Goal: Check status: Check status

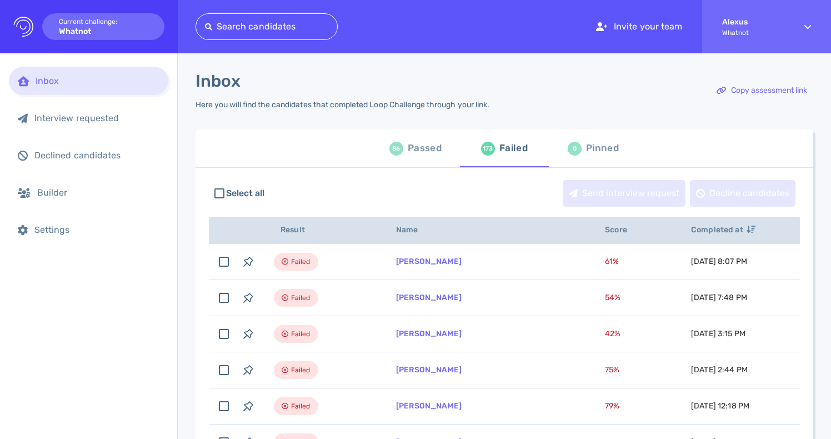
scroll to position [121, 0]
click at [412, 152] on div "Passed" at bounding box center [425, 149] width 34 height 17
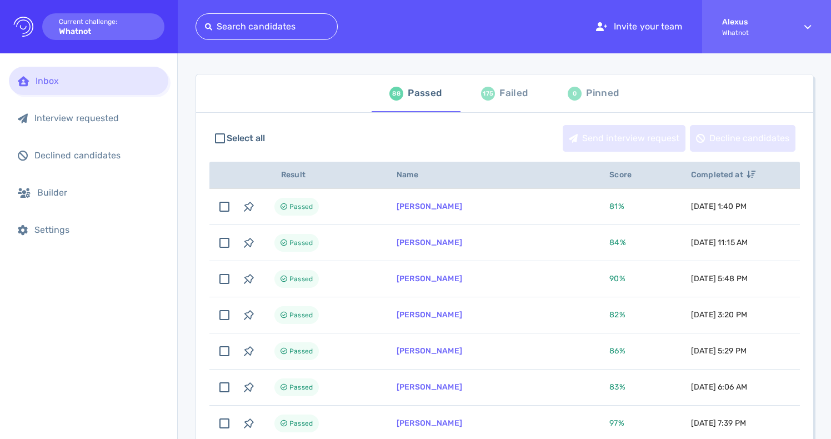
scroll to position [53, 0]
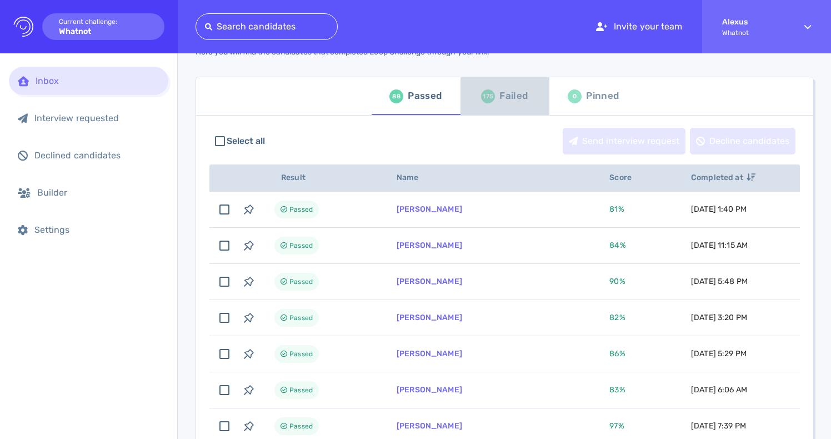
click at [492, 99] on div "175 Failed" at bounding box center [504, 96] width 47 height 31
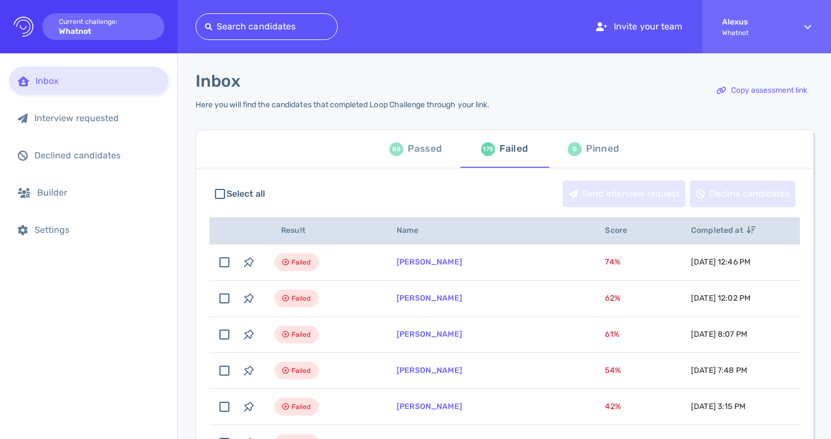
click at [408, 151] on div "Passed" at bounding box center [425, 149] width 34 height 17
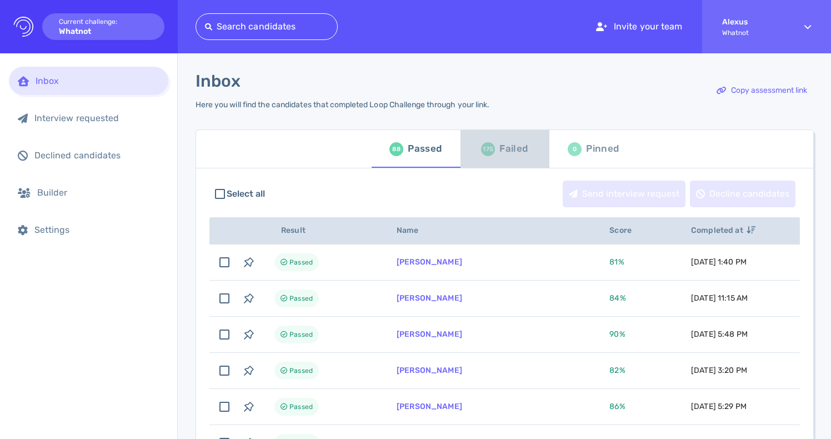
click at [486, 145] on div "175" at bounding box center [488, 149] width 14 height 14
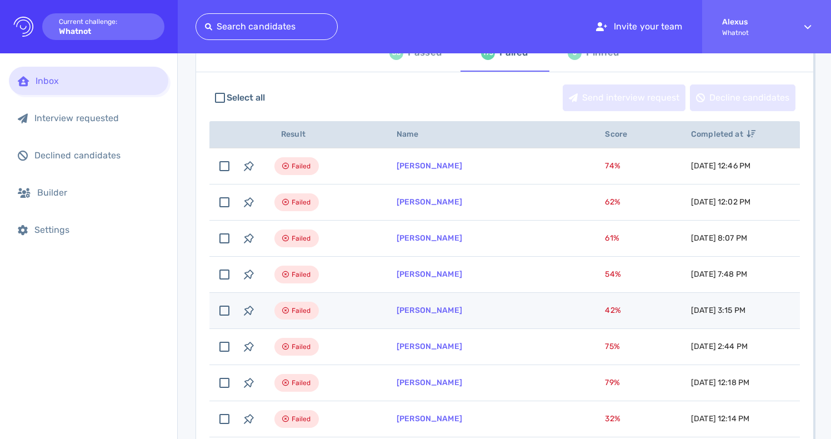
scroll to position [63, 0]
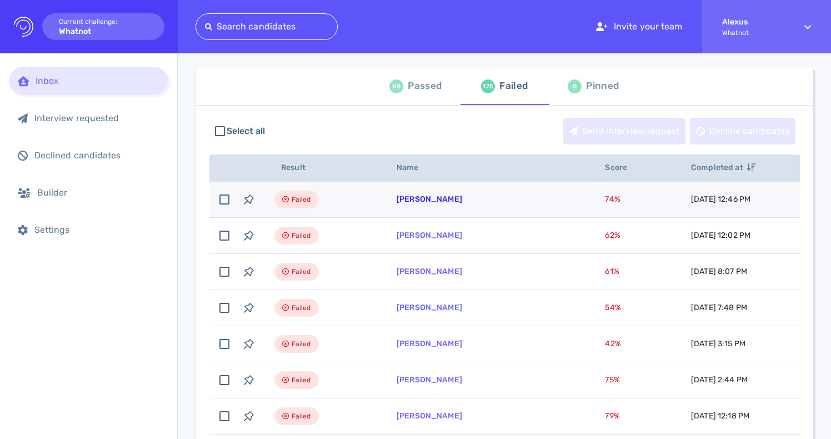
click at [428, 198] on link "[PERSON_NAME]" at bounding box center [430, 198] width 66 height 9
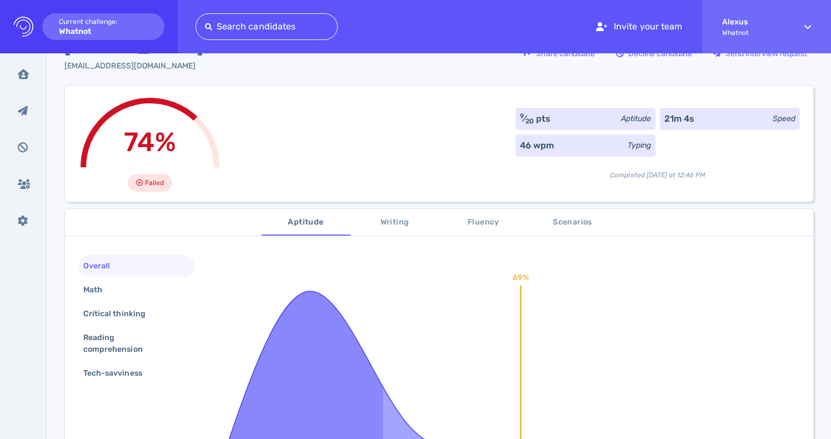
scroll to position [21, 0]
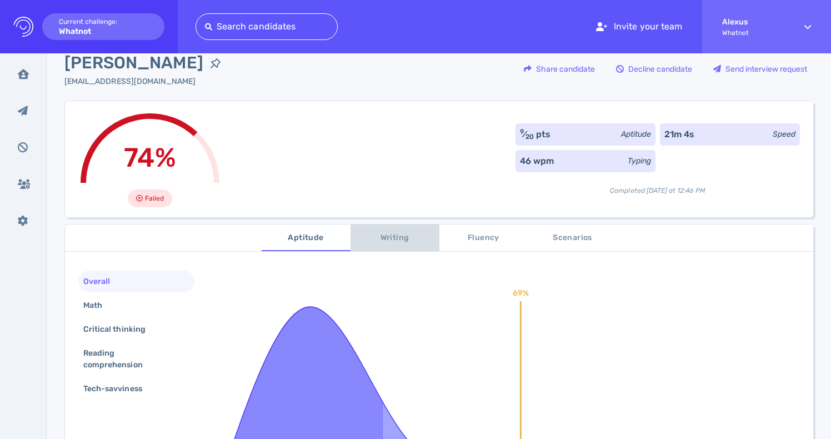
click at [392, 251] on button "Writing" at bounding box center [395, 237] width 89 height 27
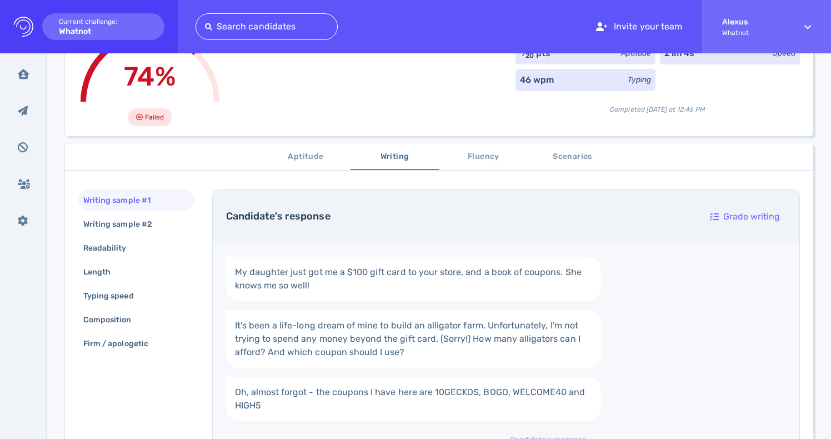
scroll to position [0, 0]
